Goal: Communication & Community: Answer question/provide support

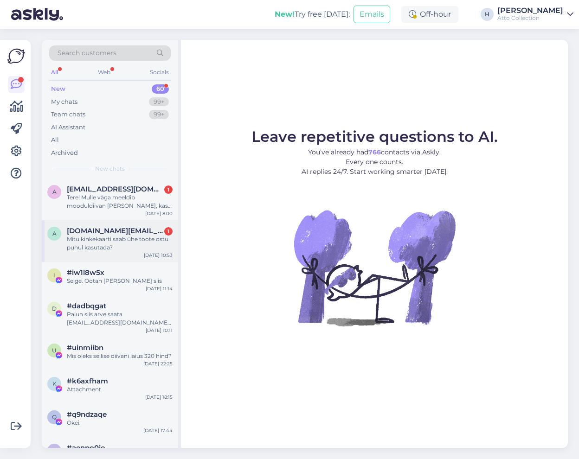
click at [74, 235] on span "[DOMAIN_NAME][EMAIL_ADDRESS][DOMAIN_NAME]" at bounding box center [115, 231] width 96 height 8
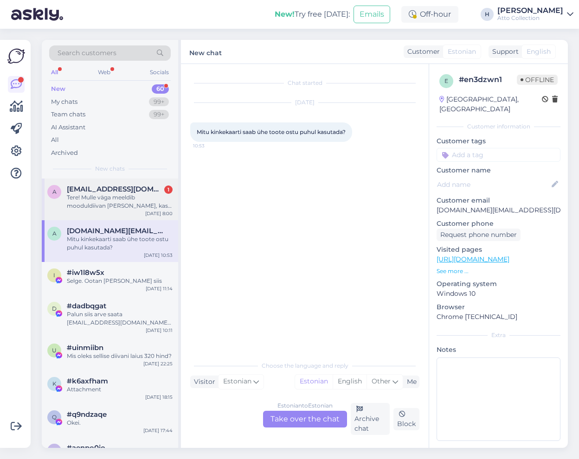
click at [94, 194] on div "Tere! Mulle väga meeldib mooduldiivan [PERSON_NAME], kas seda on võimalik [PERS…" at bounding box center [120, 201] width 106 height 17
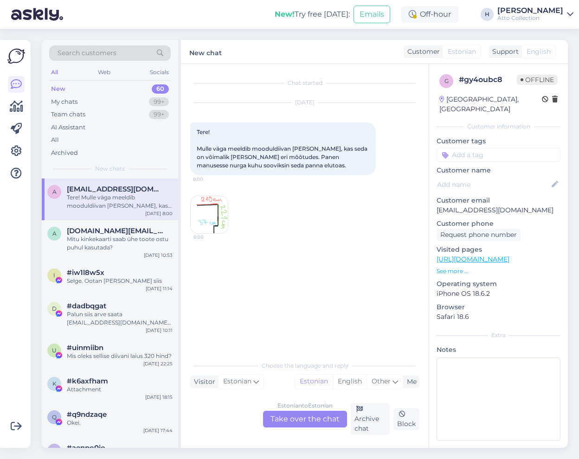
click at [301, 421] on div "Estonian to Estonian Take over the chat" at bounding box center [305, 419] width 84 height 17
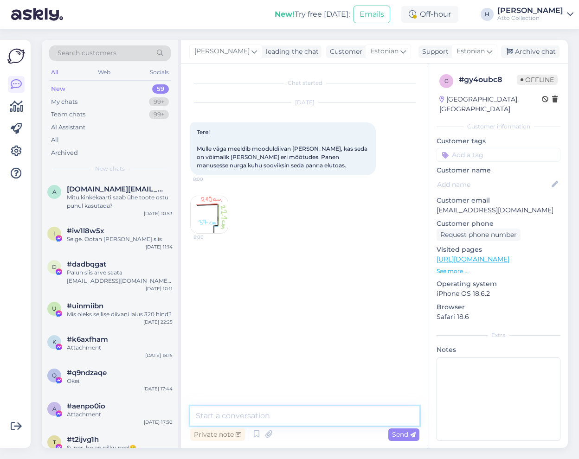
click at [245, 413] on textarea at bounding box center [304, 415] width 229 height 19
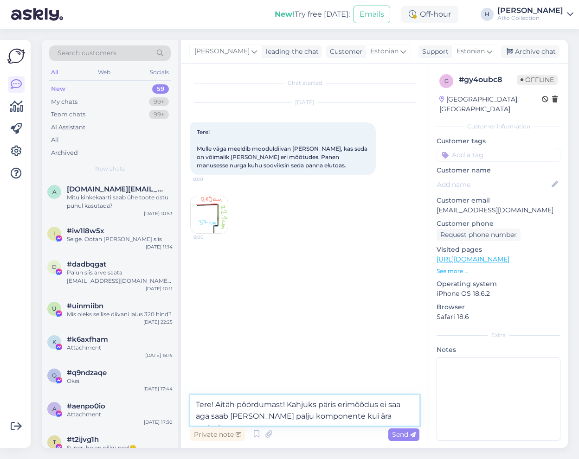
click at [404, 406] on textarea "Tere! Aitäh pöördumast! Kahjuks päris erimõõdus ei saa aga saab [PERSON_NAME] p…" at bounding box center [304, 410] width 229 height 31
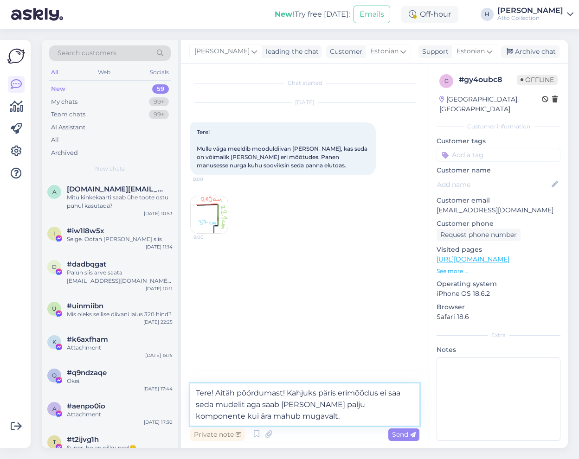
type textarea "Tere! Aitäh pöördumast! Kahjuks päris erimõõdus ei saa seda mudelit aga saab [P…"
click at [279, 420] on textarea "Tere! Aitäh pöördumast! Kahjuks päris erimõõdus ei saa seda mudelit aga saab [P…" at bounding box center [304, 405] width 229 height 42
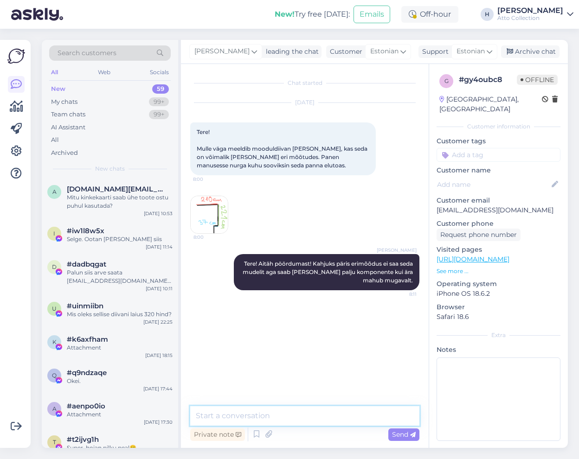
click at [239, 416] on textarea at bounding box center [304, 415] width 229 height 19
paste textarea "Mõõdud: Tumba: 80 x 80 cm Tumba + selg: 100 x 80 cm Tumba + selg + käetugi: 100…"
type textarea "Mõõdud: Tumba: 80 x 80 cm Tumba + selg: 100 x 80 cm Tumba + selg + käetugi: 100…"
click at [239, 416] on textarea "Mõõdud: Tumba: 80 x 80 cm Tumba + selg: 100 x 80 cm Tumba + selg + käetugi: 100…" at bounding box center [304, 415] width 229 height 19
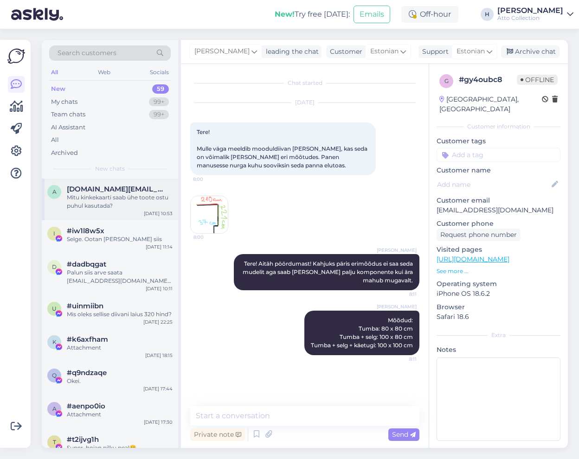
click at [103, 198] on div "Mitu kinkekaarti saab ühe toote ostu puhul kasutada?" at bounding box center [120, 201] width 106 height 17
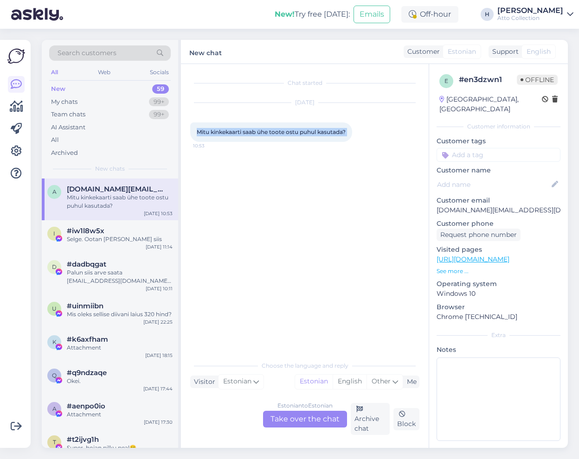
drag, startPoint x: 360, startPoint y: 127, endPoint x: 276, endPoint y: 180, distance: 99.4
click at [180, 133] on div "Search customers All Web Socials New 59 My chats 99+ Team chats 99+ AI Assistan…" at bounding box center [305, 244] width 526 height 408
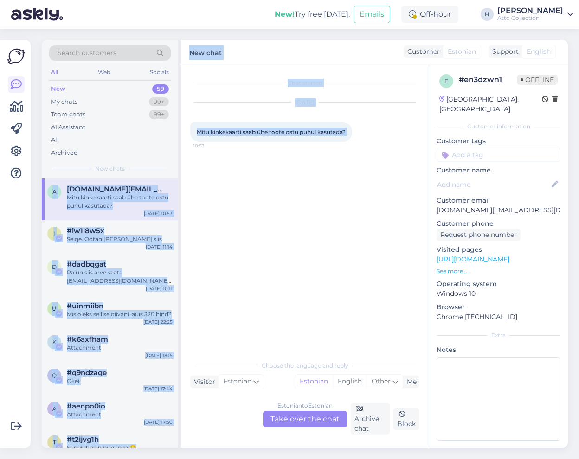
click at [277, 186] on div "Chat started [DATE] Mitu kinkekaarti saab ühe toote ostu puhul kasutada? 10:53" at bounding box center [308, 210] width 237 height 275
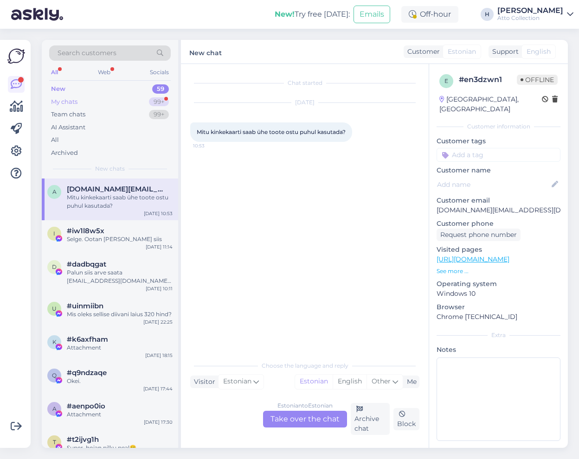
click at [85, 102] on div "My chats 99+" at bounding box center [109, 102] width 121 height 13
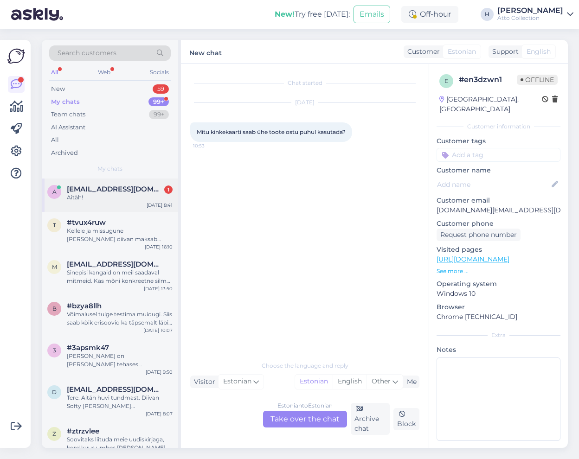
click at [86, 192] on span "[EMAIL_ADDRESS][DOMAIN_NAME]" at bounding box center [115, 189] width 96 height 8
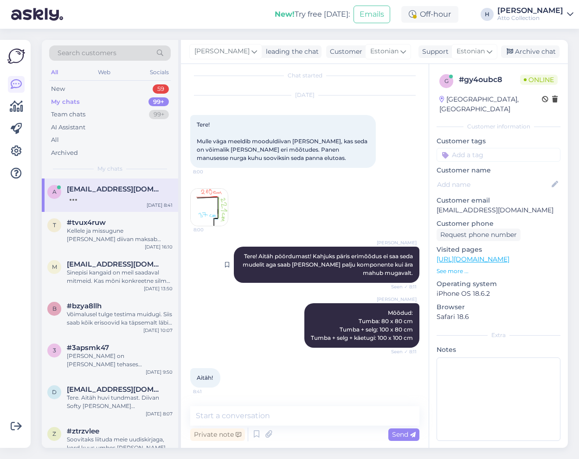
scroll to position [47, 0]
